Goal: Task Accomplishment & Management: Manage account settings

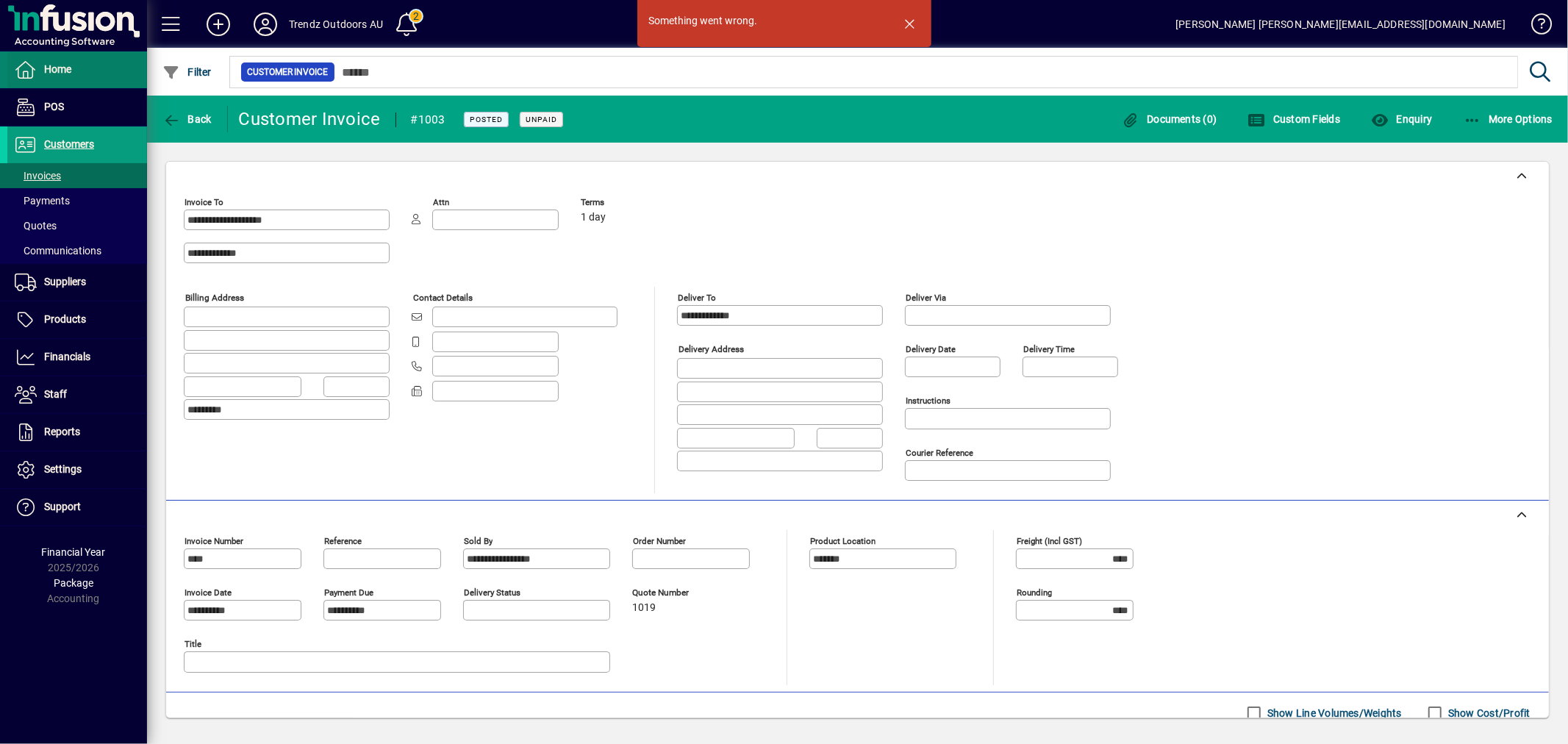
click at [60, 60] on span at bounding box center [77, 70] width 140 height 35
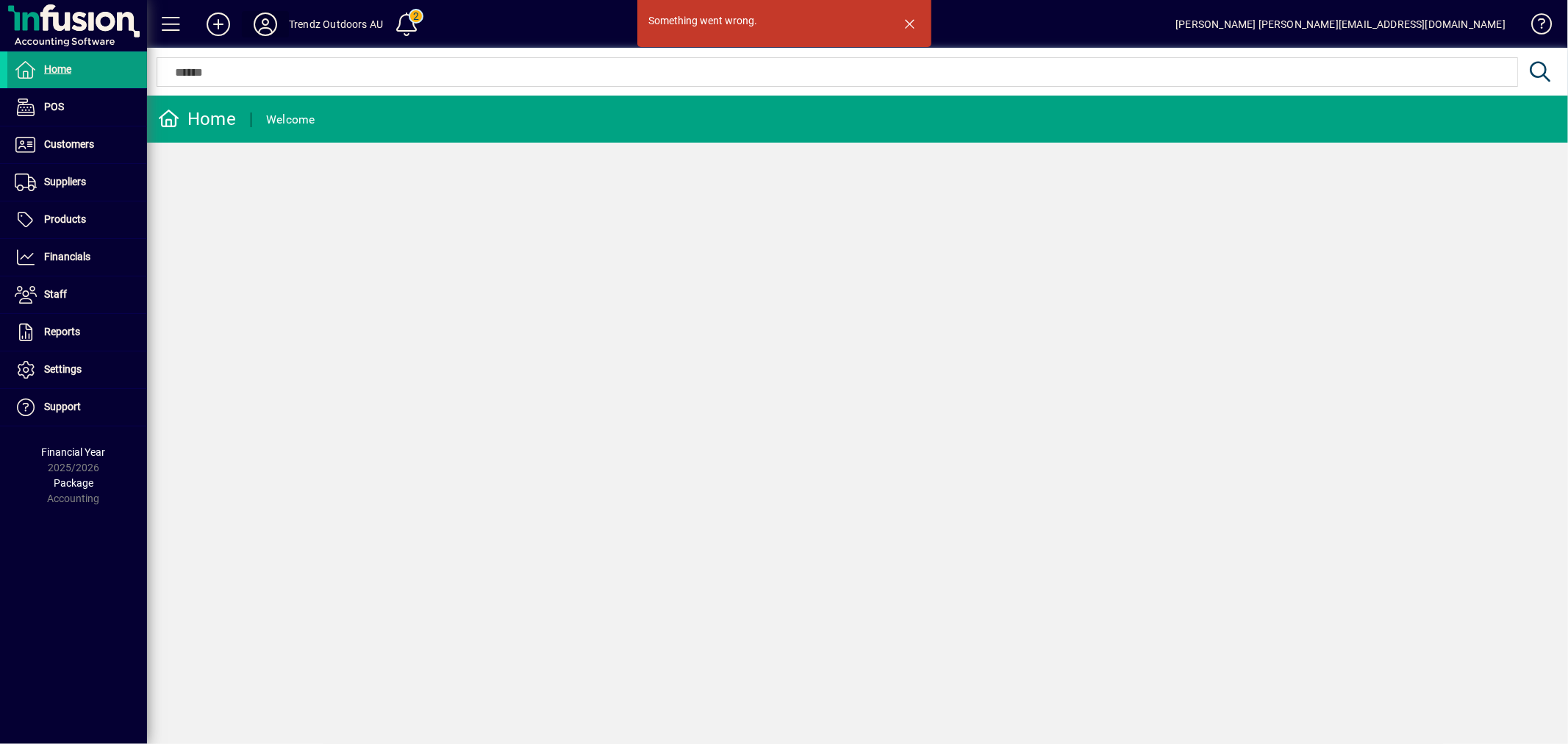
click at [273, 24] on icon at bounding box center [265, 25] width 29 height 24
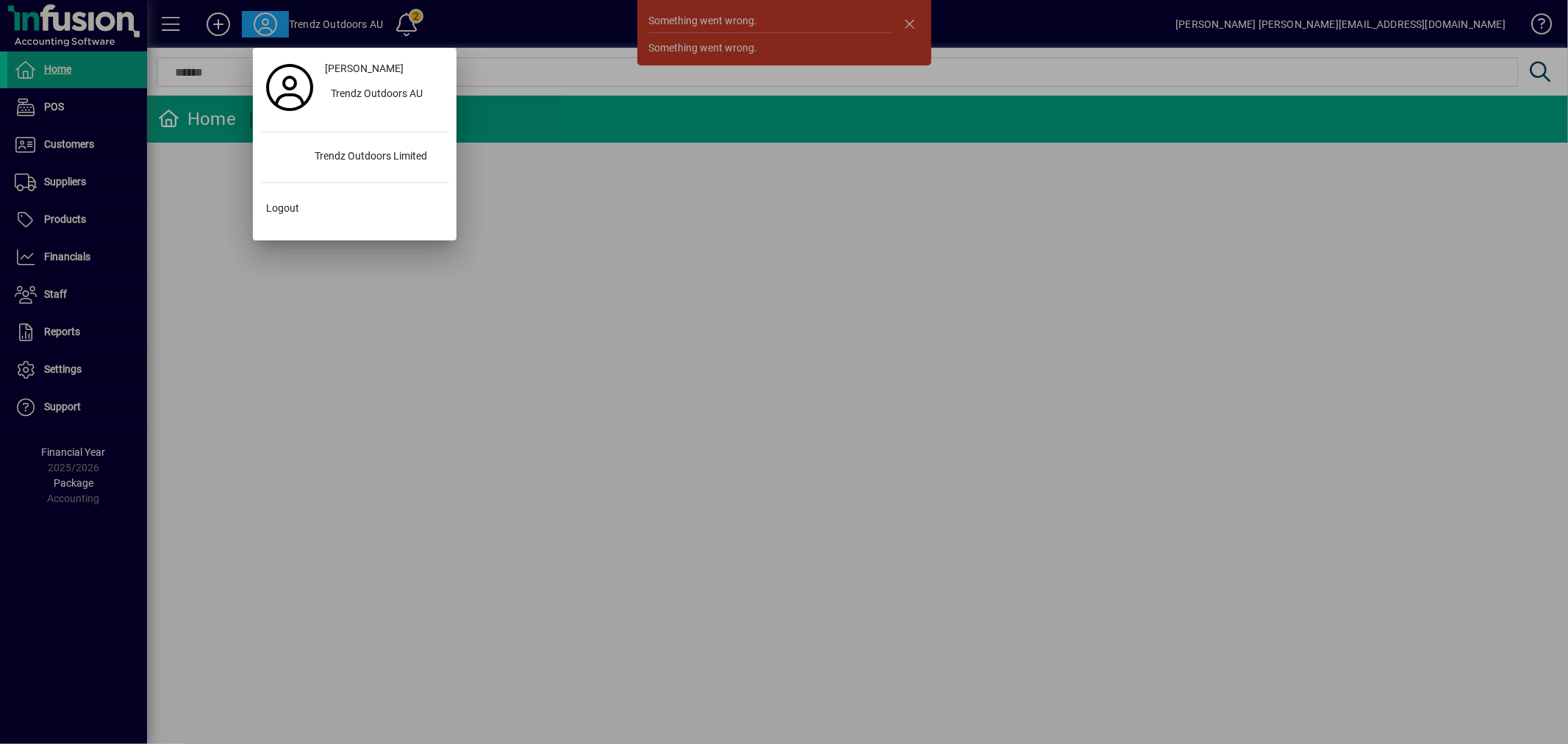
drag, startPoint x: 338, startPoint y: 94, endPoint x: 353, endPoint y: 122, distance: 31.8
click at [353, 122] on div "Ashley Lawry Trendz Outdoors AU Trendz Outdoors Limited Logout" at bounding box center [354, 144] width 189 height 178
click at [340, 152] on div "Trendz Outdoors Limited" at bounding box center [375, 157] width 146 height 27
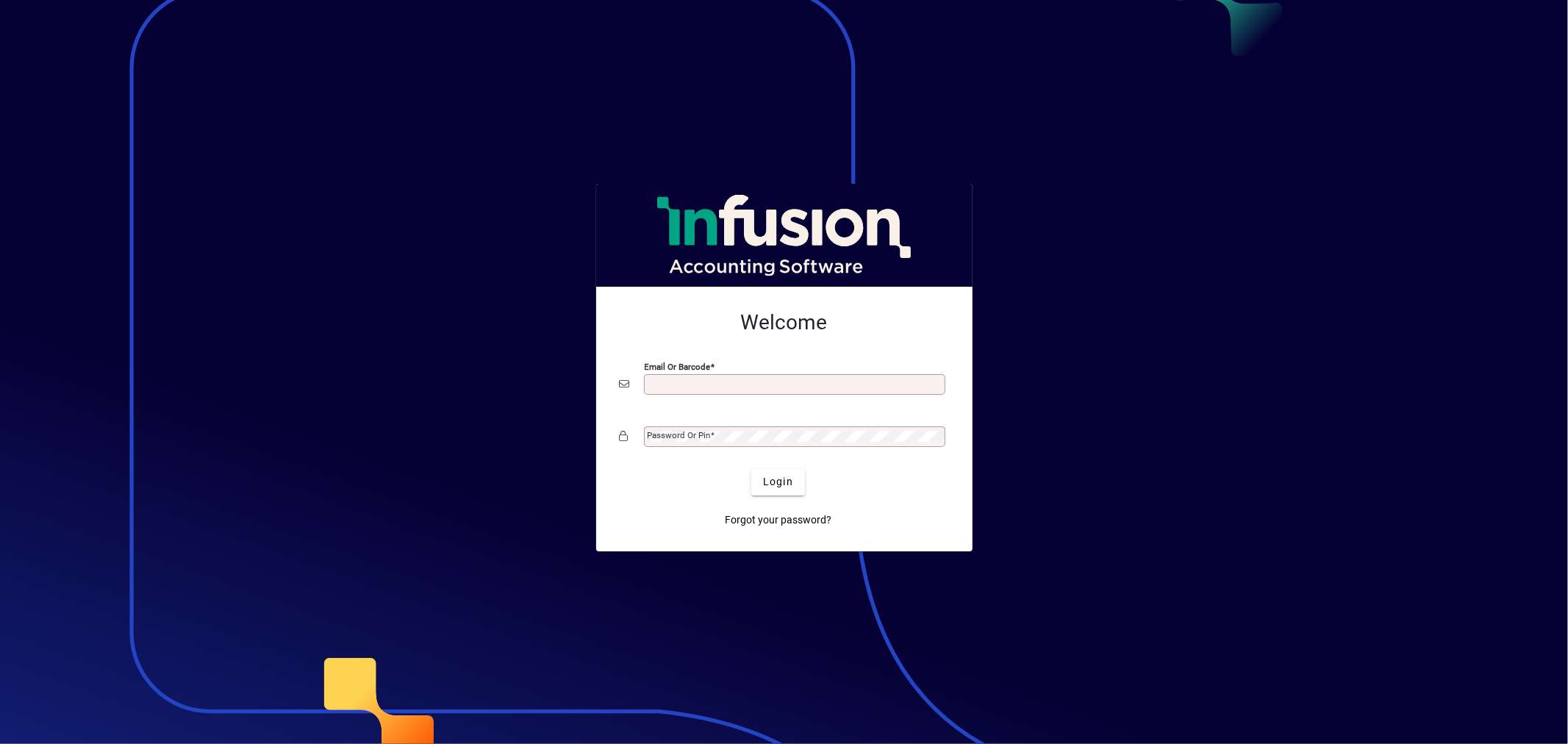
click at [713, 378] on input "Email or Barcode" at bounding box center [795, 384] width 297 height 12
type input "**********"
click at [765, 478] on span "Login" at bounding box center [778, 481] width 30 height 16
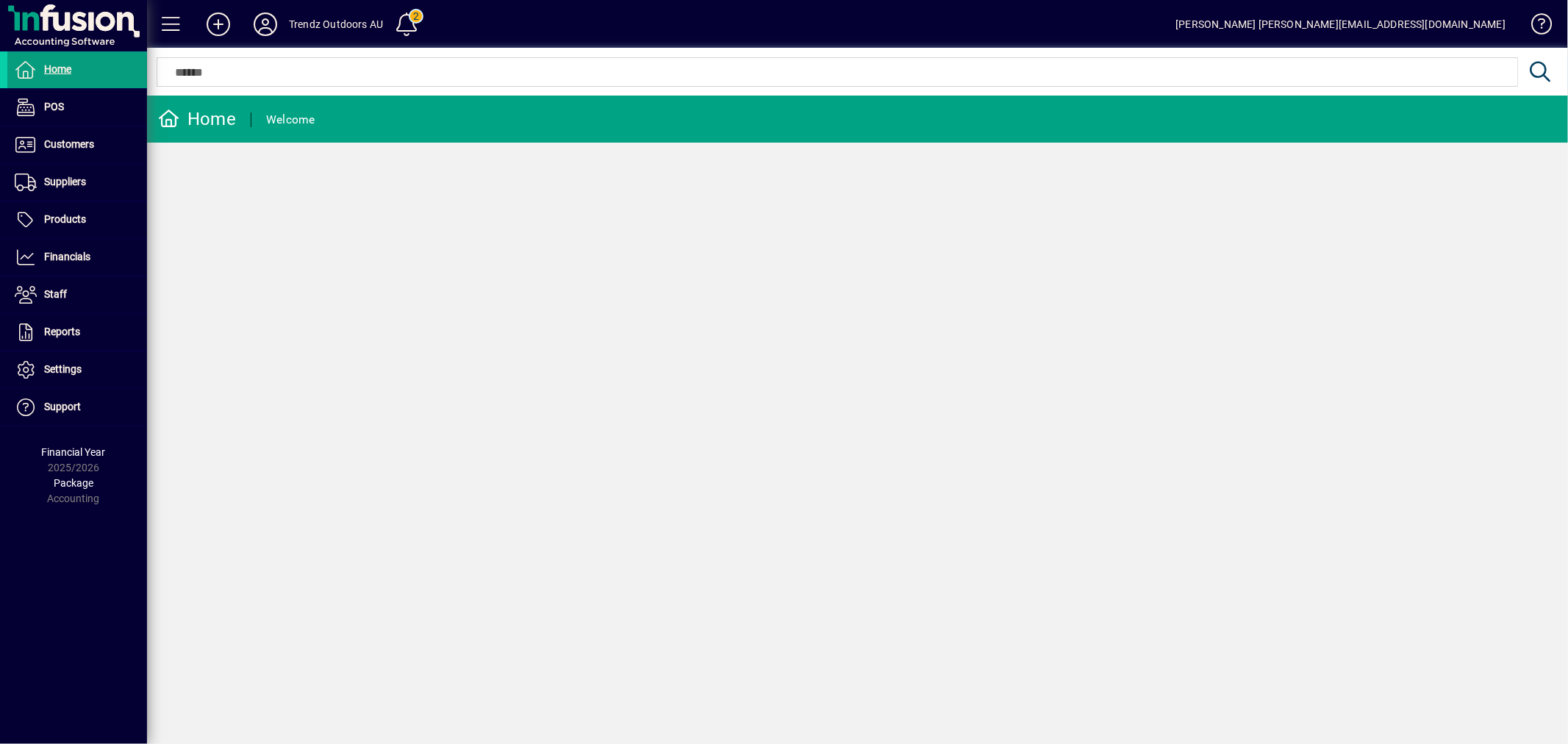
click at [641, 414] on div "Home Welcome" at bounding box center [857, 420] width 1420 height 648
